Goal: Check status: Check status

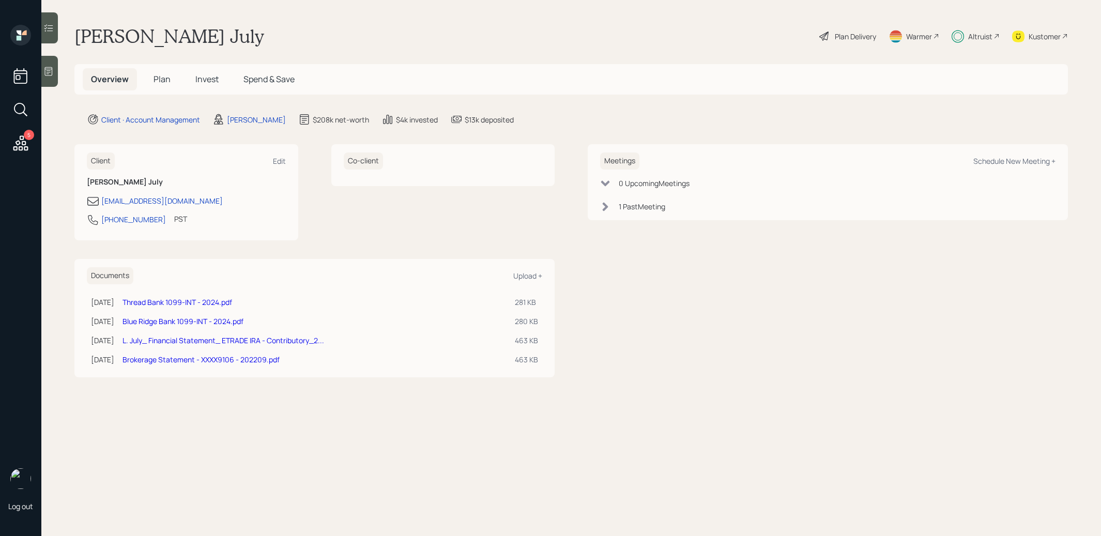
click at [158, 81] on span "Plan" at bounding box center [162, 78] width 17 height 11
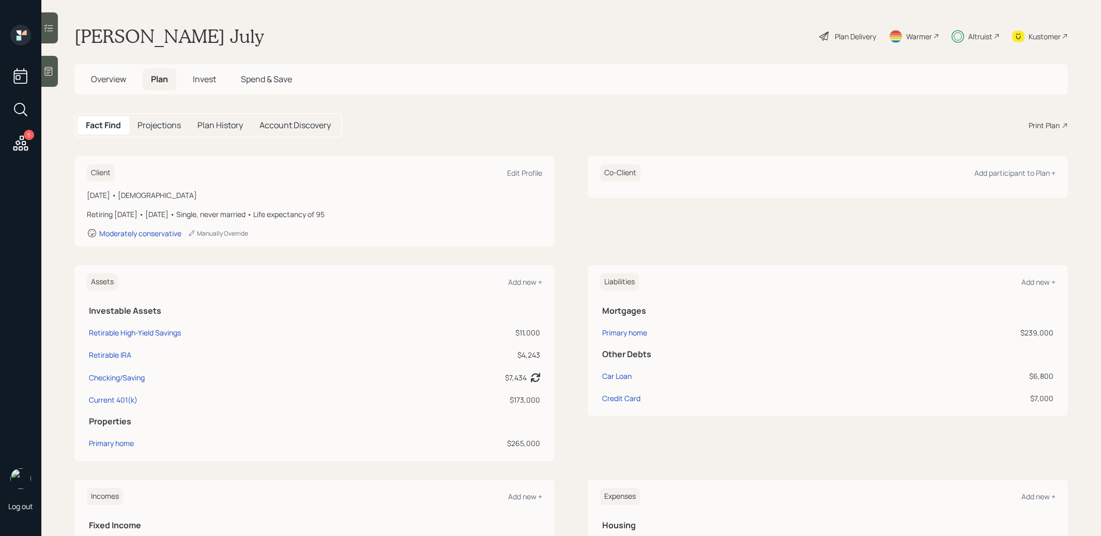
click at [206, 75] on span "Invest" at bounding box center [204, 78] width 23 height 11
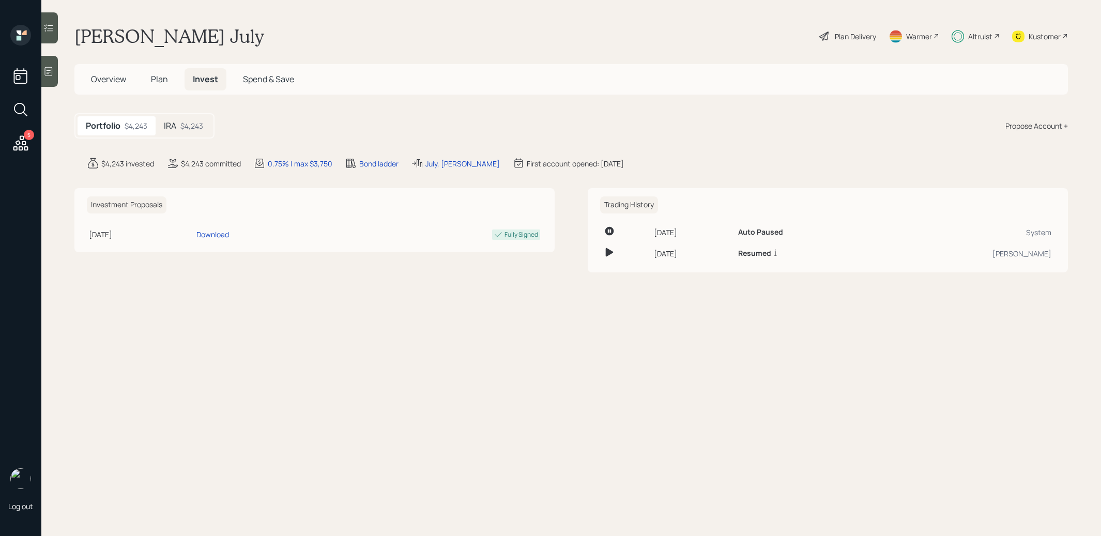
click at [184, 124] on div "$4,243" at bounding box center [191, 125] width 23 height 11
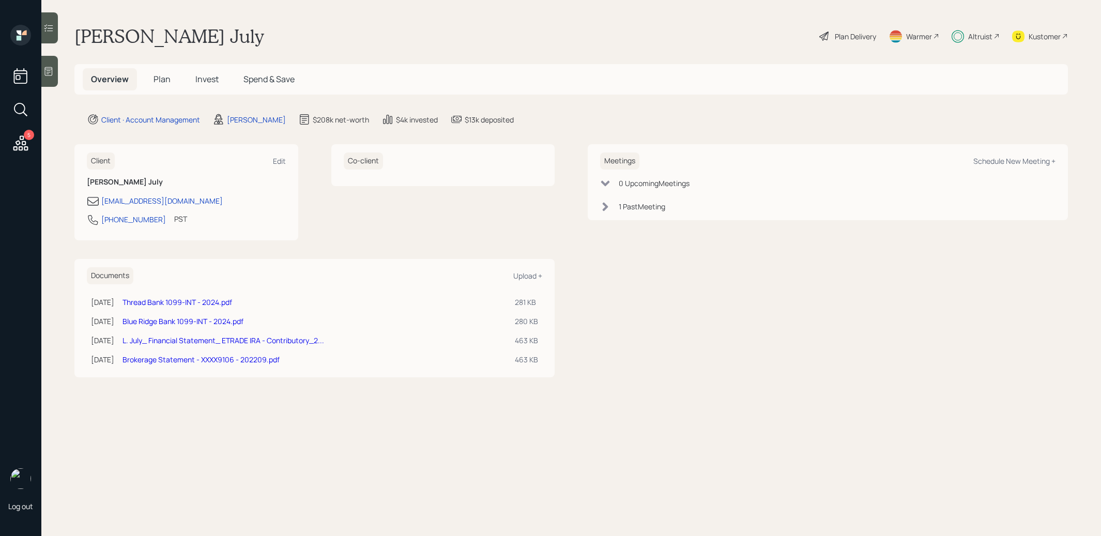
click at [203, 79] on span "Invest" at bounding box center [206, 78] width 23 height 11
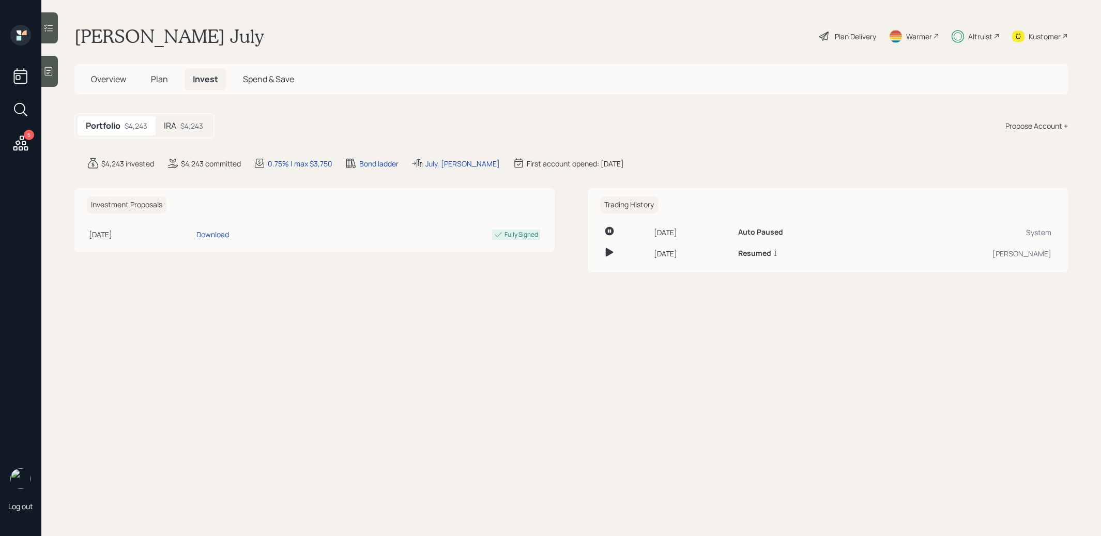
click at [183, 128] on div "$4,243" at bounding box center [191, 125] width 23 height 11
